Goal: Transaction & Acquisition: Purchase product/service

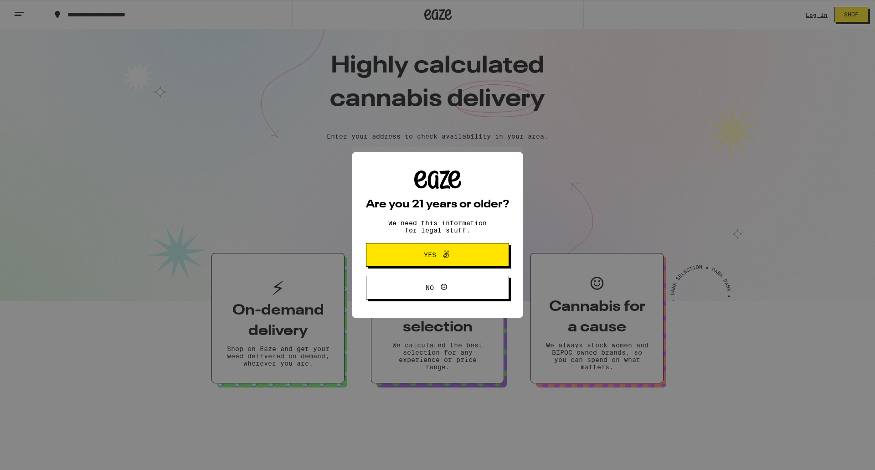
click at [431, 257] on span "Yes" at bounding box center [430, 255] width 12 height 6
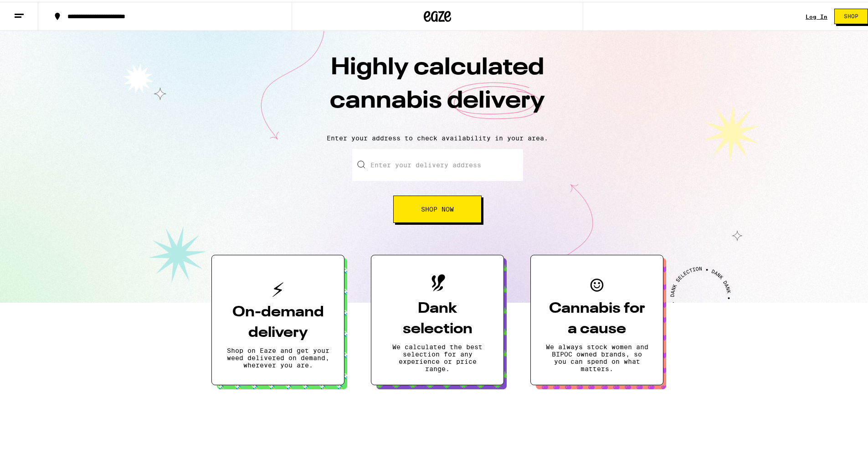
click at [385, 157] on input "Enter your delivery address" at bounding box center [437, 163] width 171 height 32
type input "e"
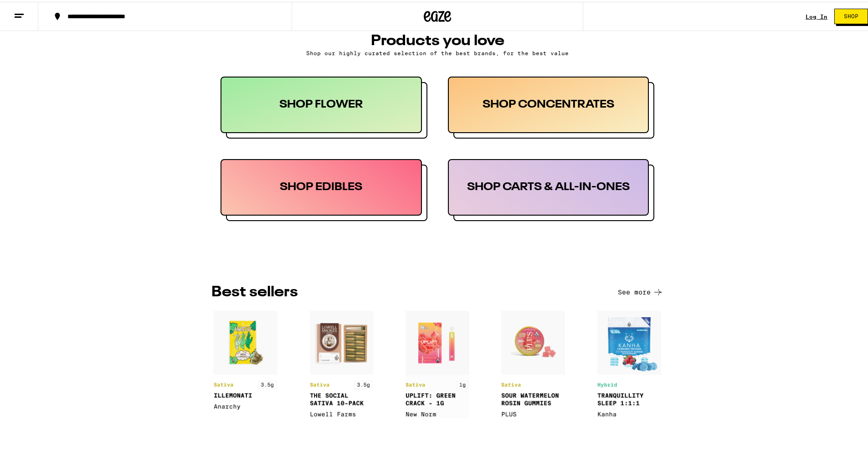
scroll to position [456, 0]
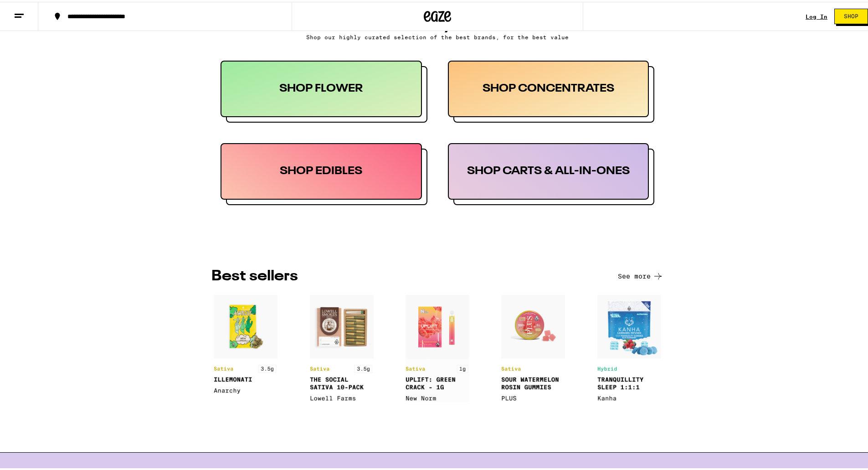
click at [528, 170] on div "SHOP CARTS & ALL-IN-ONES" at bounding box center [548, 169] width 201 height 57
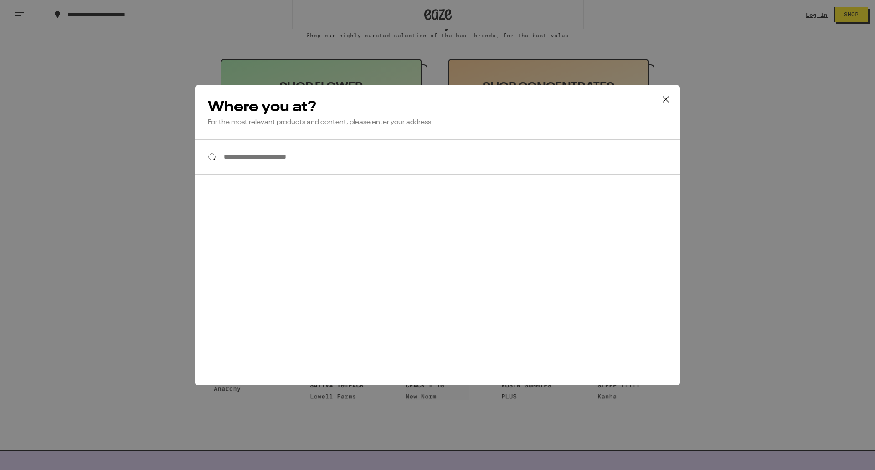
click at [665, 98] on icon at bounding box center [666, 100] width 14 height 14
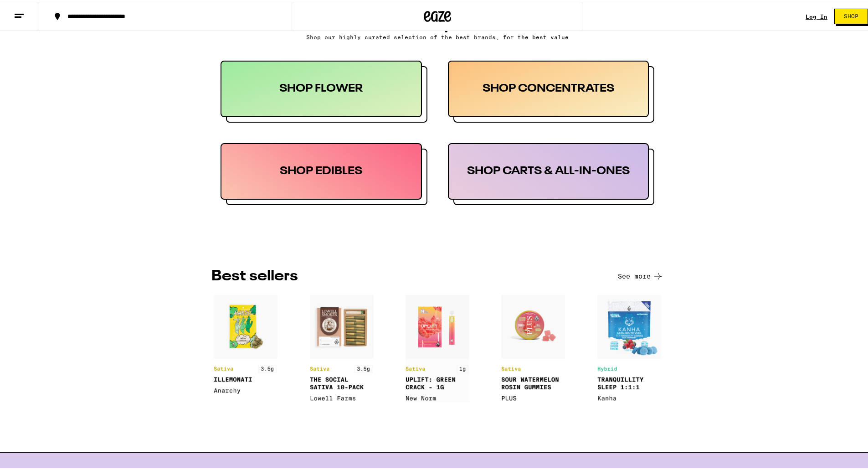
click at [587, 94] on div "SHOP CONCENTRATES" at bounding box center [548, 87] width 201 height 57
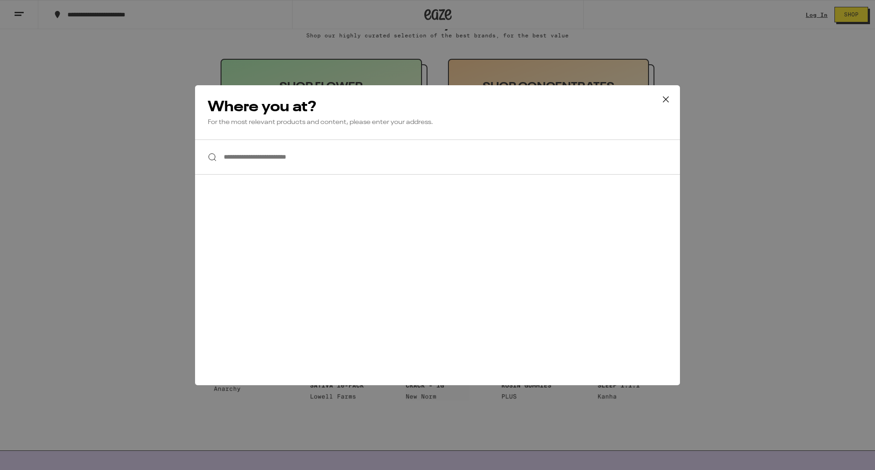
click at [666, 99] on icon at bounding box center [666, 100] width 14 height 14
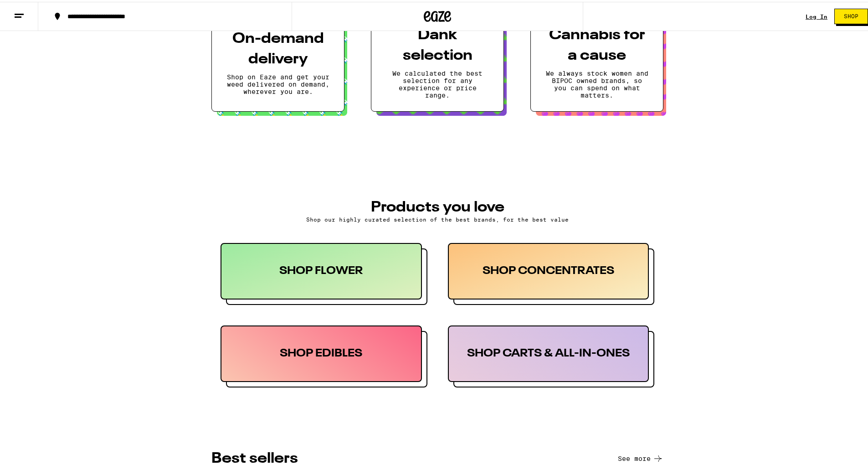
scroll to position [137, 0]
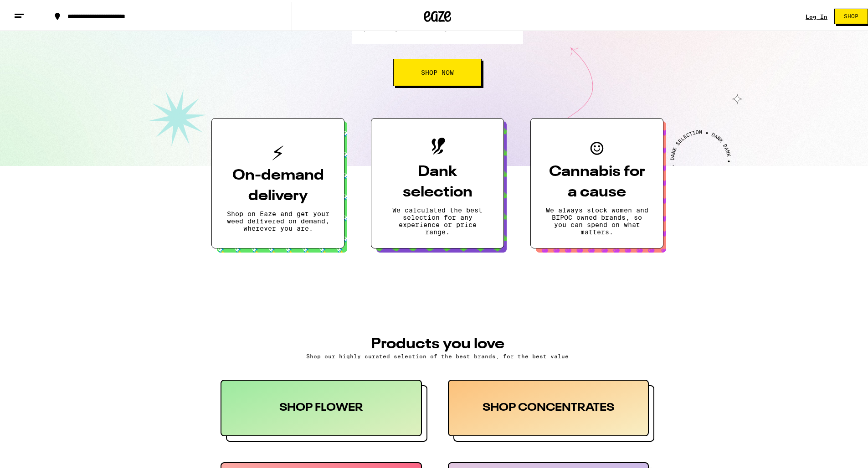
click at [448, 72] on span "Shop Now" at bounding box center [437, 70] width 33 height 6
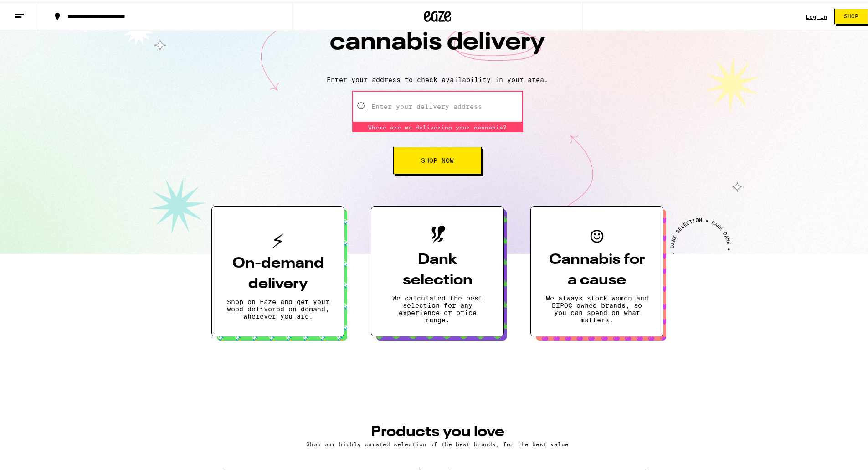
scroll to position [0, 0]
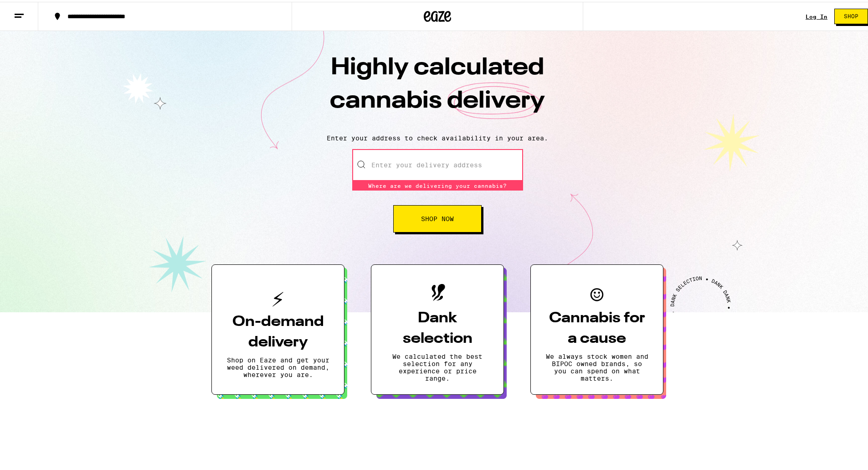
click at [446, 218] on span "Shop Now" at bounding box center [437, 217] width 33 height 6
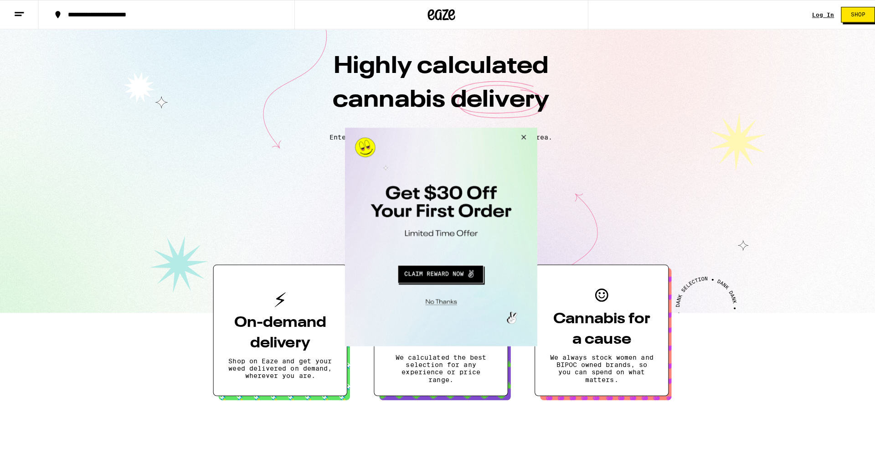
click at [524, 136] on button "Close Modal" at bounding box center [520, 138] width 25 height 22
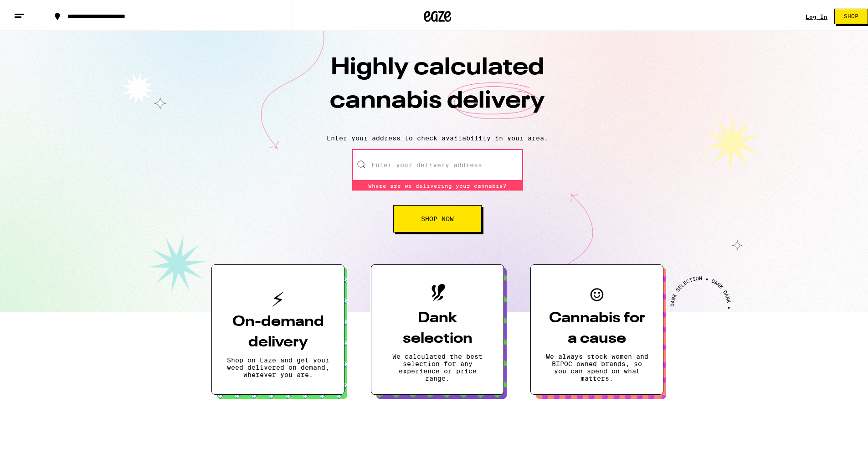
click at [477, 159] on input "Enter your delivery address" at bounding box center [437, 163] width 171 height 32
